Goal: Information Seeking & Learning: Find specific fact

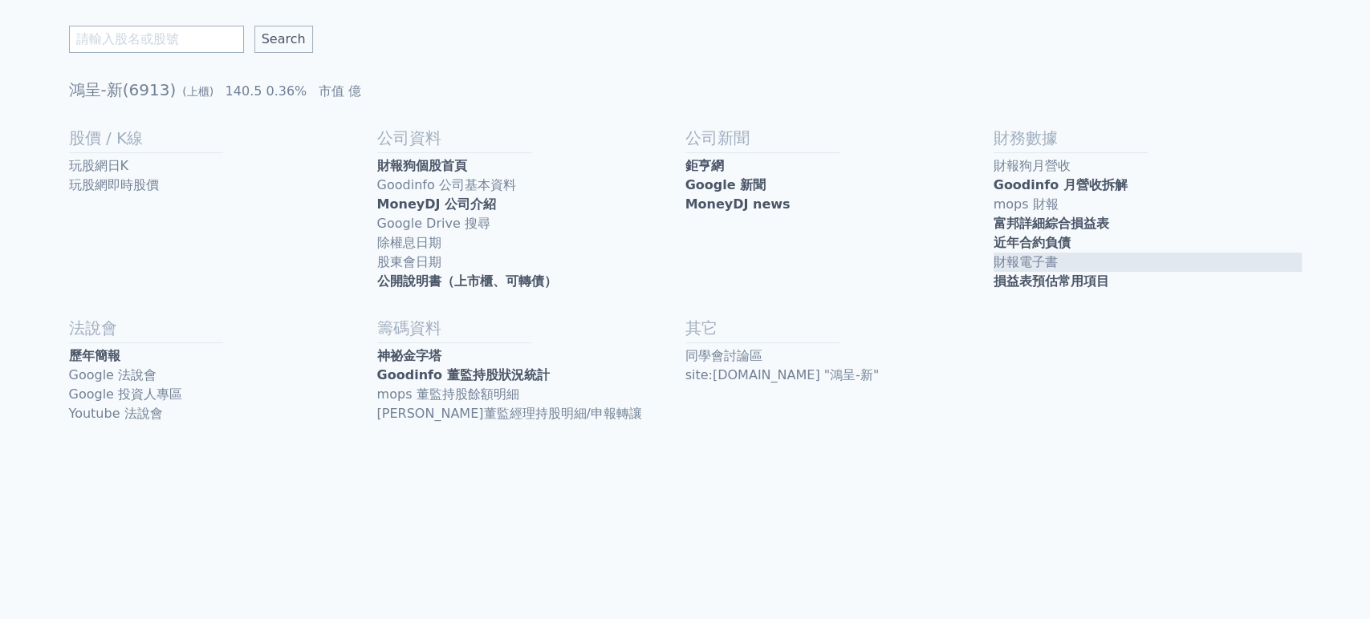
click at [1014, 268] on link "財報電子書" at bounding box center [1147, 262] width 308 height 19
click at [160, 34] on input "text" at bounding box center [156, 39] width 175 height 27
type input "j"
type input "萬泰科"
click at [262, 40] on input "Search" at bounding box center [283, 39] width 59 height 27
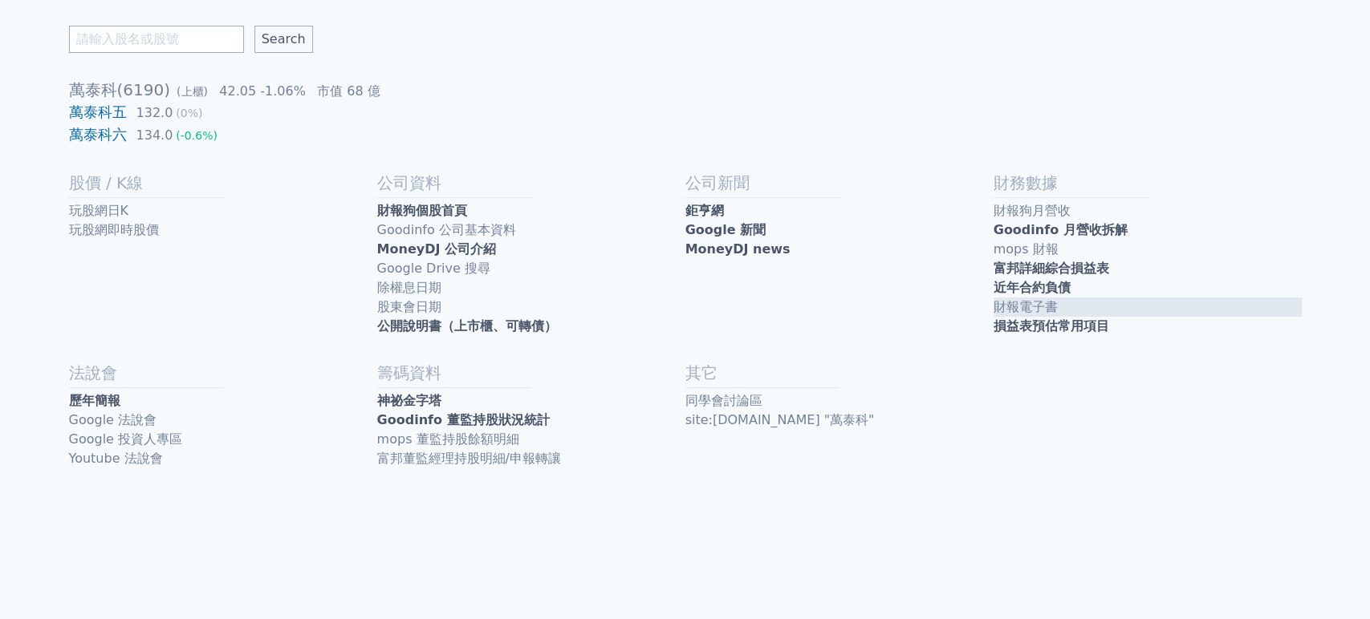
click at [1004, 300] on link "財報電子書" at bounding box center [1147, 307] width 308 height 19
